Goal: Find specific page/section: Find specific page/section

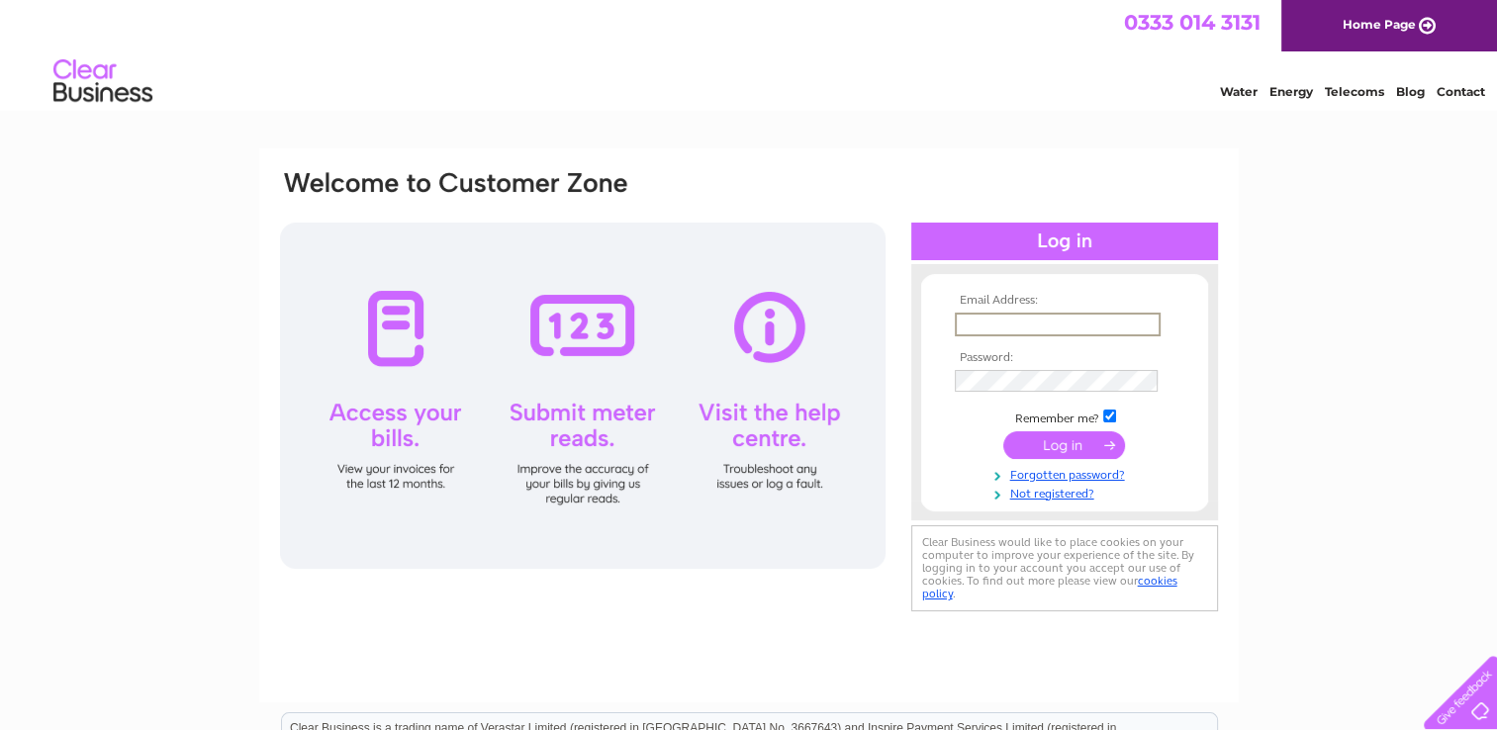
click at [1133, 328] on input "text" at bounding box center [1058, 325] width 206 height 24
type input "[EMAIL_ADDRESS][DOMAIN_NAME]"
click at [1058, 444] on input "submit" at bounding box center [1064, 443] width 122 height 28
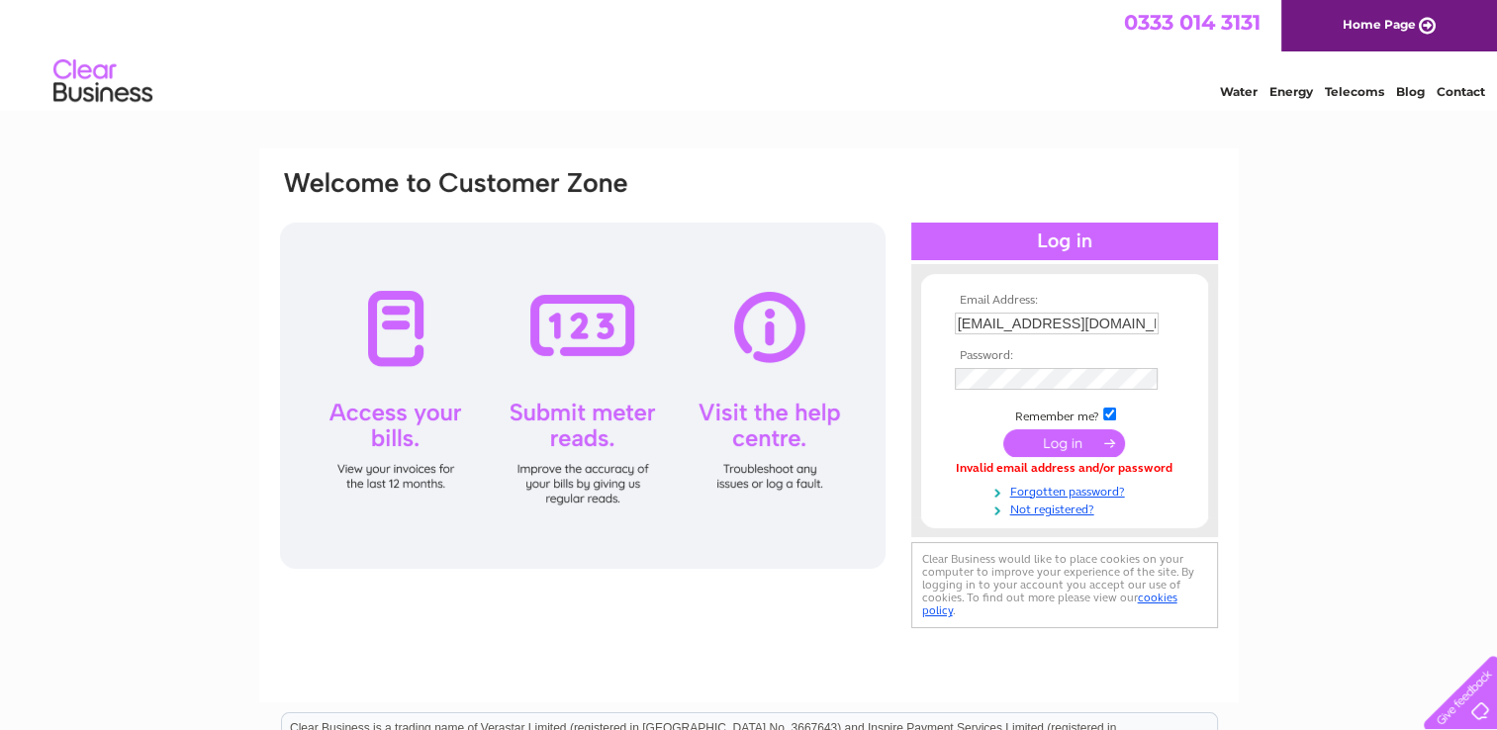
click at [1097, 443] on input "submit" at bounding box center [1064, 443] width 122 height 28
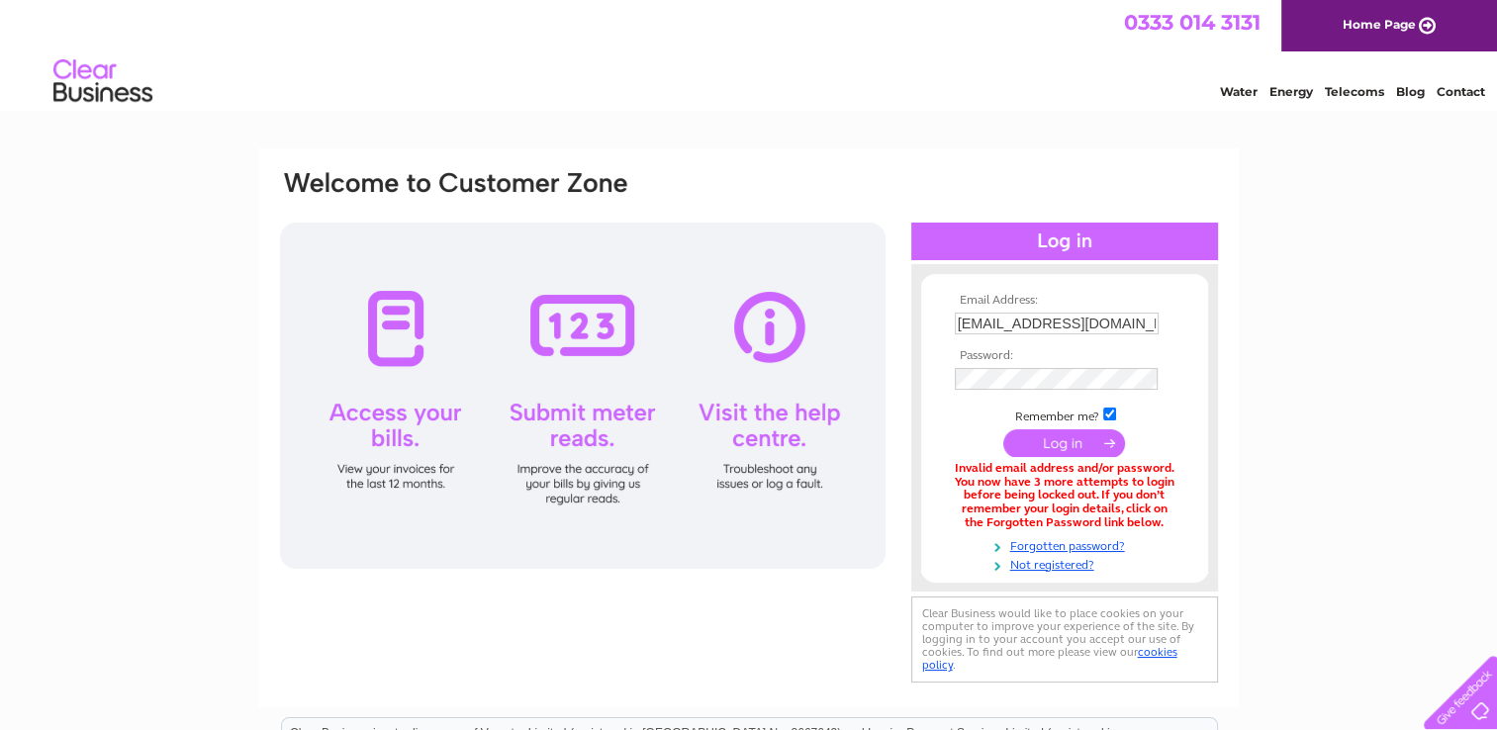
click at [1052, 444] on input "submit" at bounding box center [1064, 443] width 122 height 28
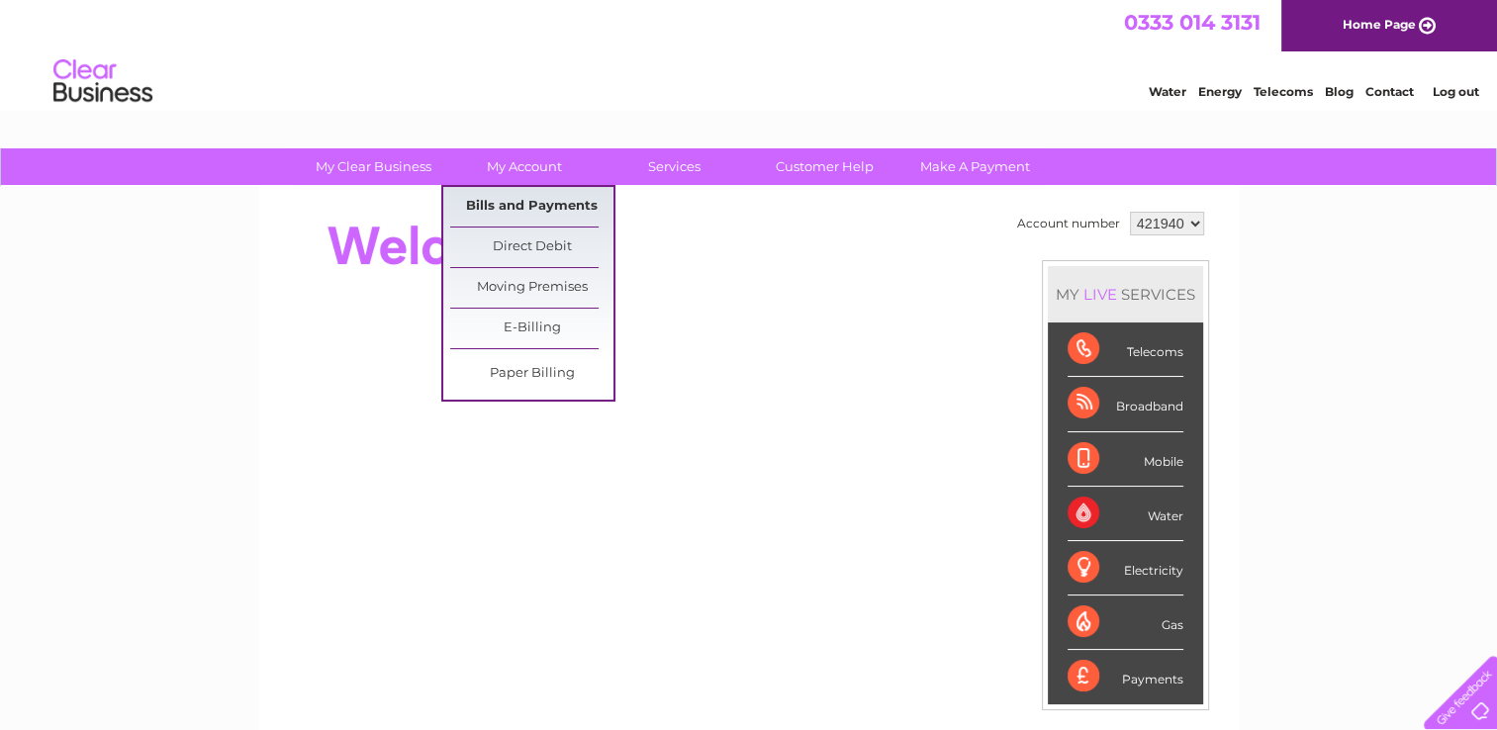
click at [554, 202] on link "Bills and Payments" at bounding box center [531, 207] width 163 height 40
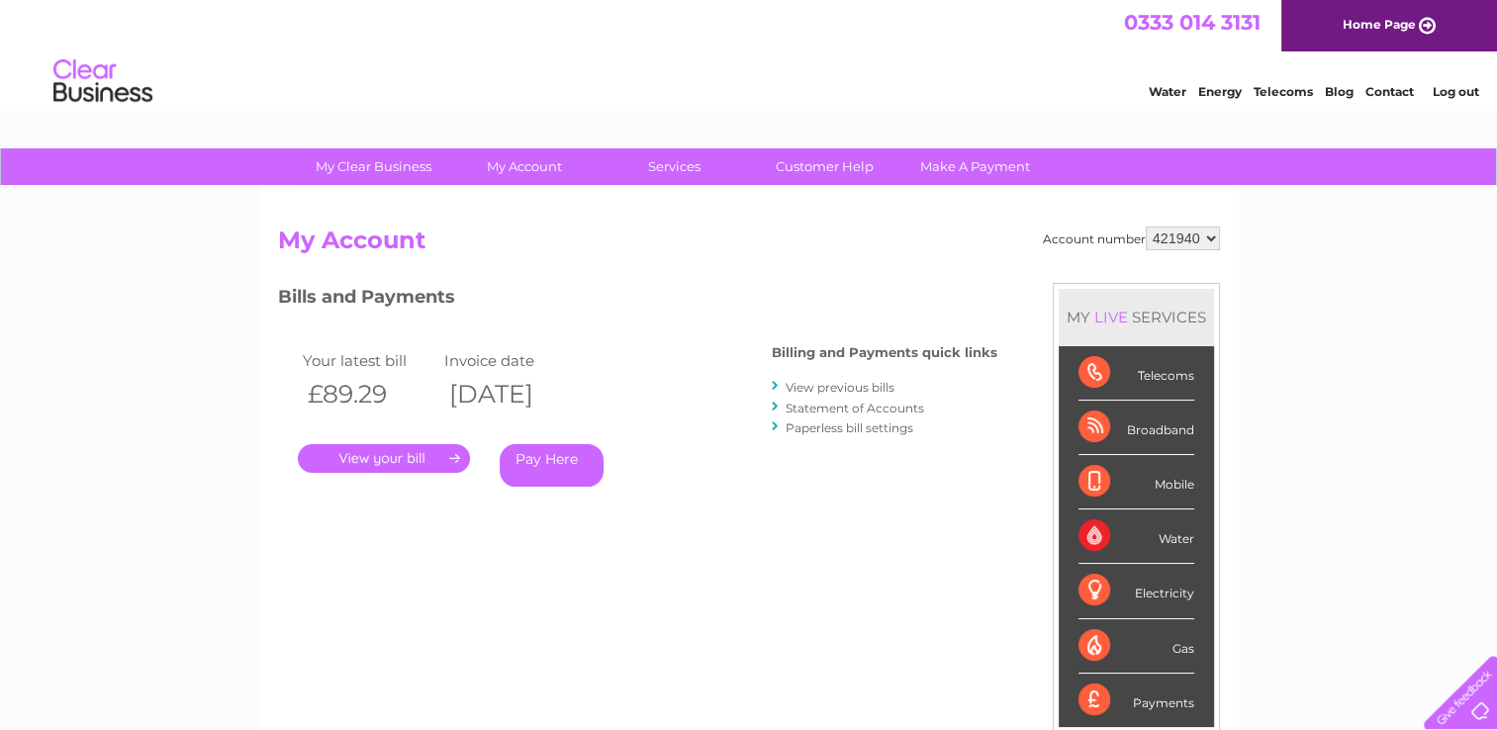
click at [406, 454] on link "." at bounding box center [384, 458] width 172 height 29
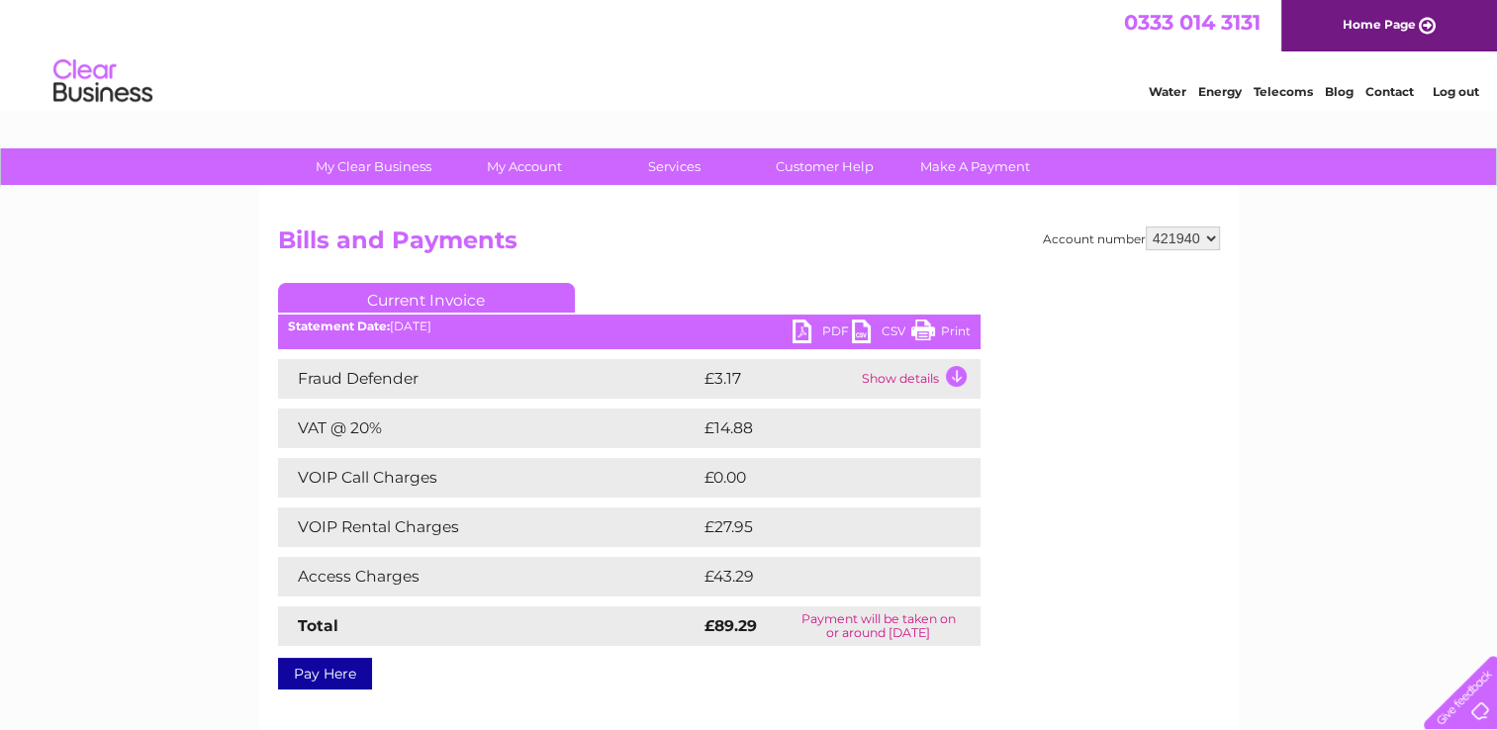
click at [958, 328] on link "Print" at bounding box center [940, 334] width 59 height 29
